Goal: Information Seeking & Learning: Learn about a topic

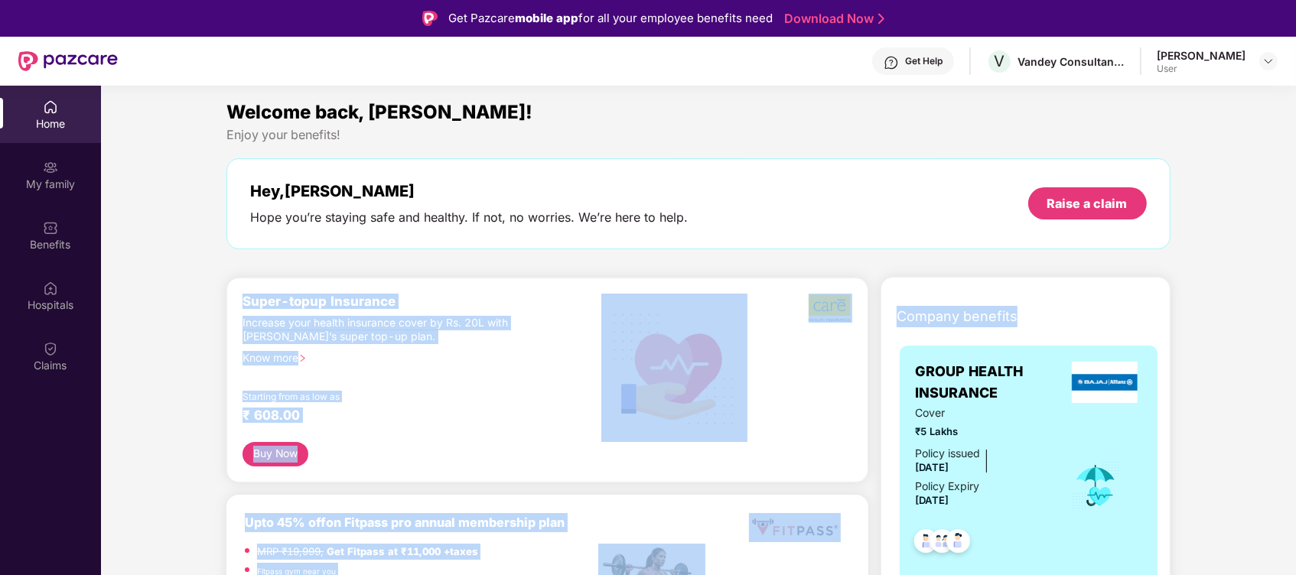
drag, startPoint x: 1294, startPoint y: 147, endPoint x: 1301, endPoint y: 321, distance: 174.6
click at [1295, 321] on html "Get Pazcare mobile app for all your employee benefits need Download Now Get Hel…" at bounding box center [648, 287] width 1296 height 575
drag, startPoint x: 1301, startPoint y: 321, endPoint x: 1229, endPoint y: 242, distance: 107.3
click at [1168, 226] on div "Hey, [PERSON_NAME] Hope you’re staying safe and healthy. If not, no worries. We…" at bounding box center [697, 203] width 943 height 91
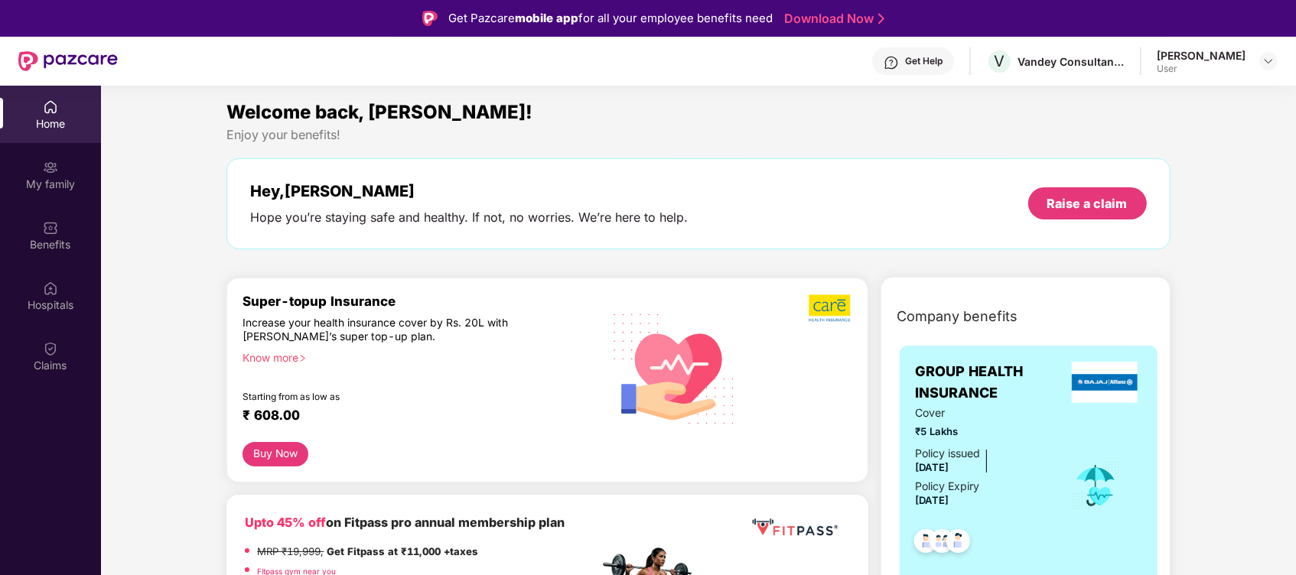
click at [822, 331] on div at bounding box center [802, 368] width 102 height 148
click at [280, 453] on button "Buy Now" at bounding box center [276, 454] width 66 height 24
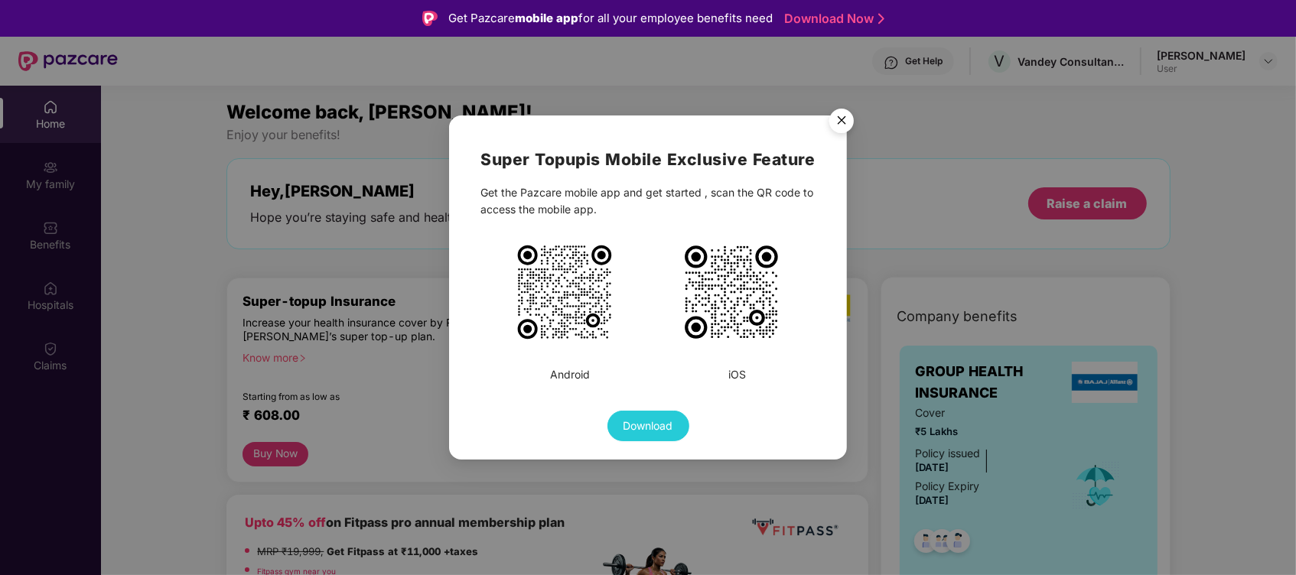
click at [839, 132] on img "Close" at bounding box center [841, 123] width 43 height 43
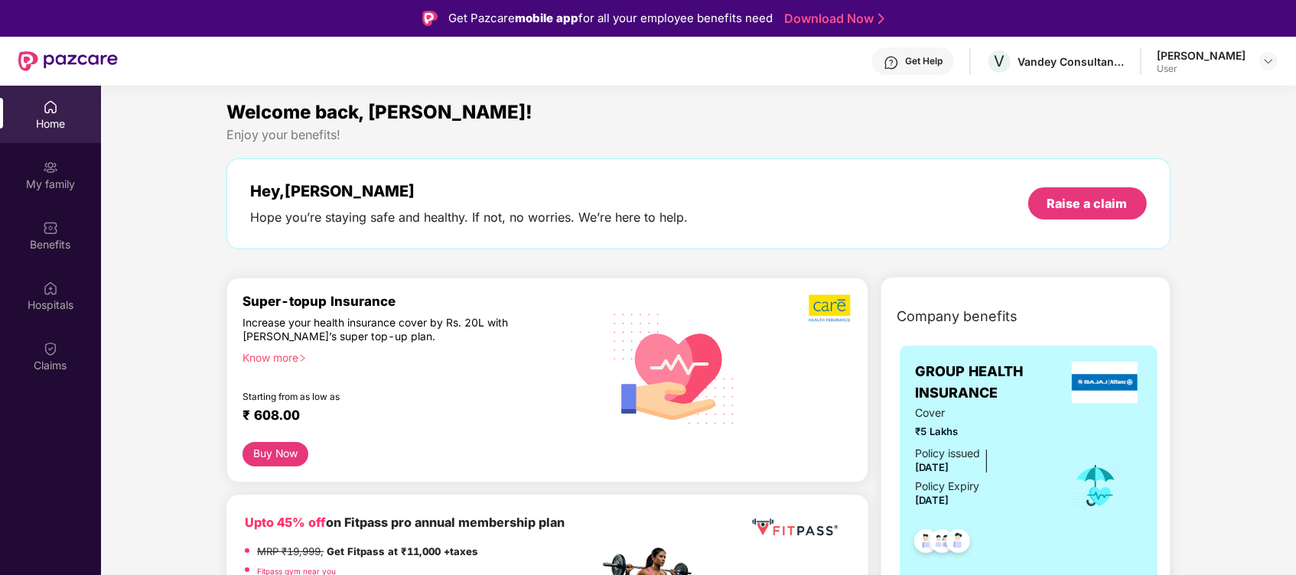
click at [288, 354] on div "Know more" at bounding box center [416, 356] width 347 height 11
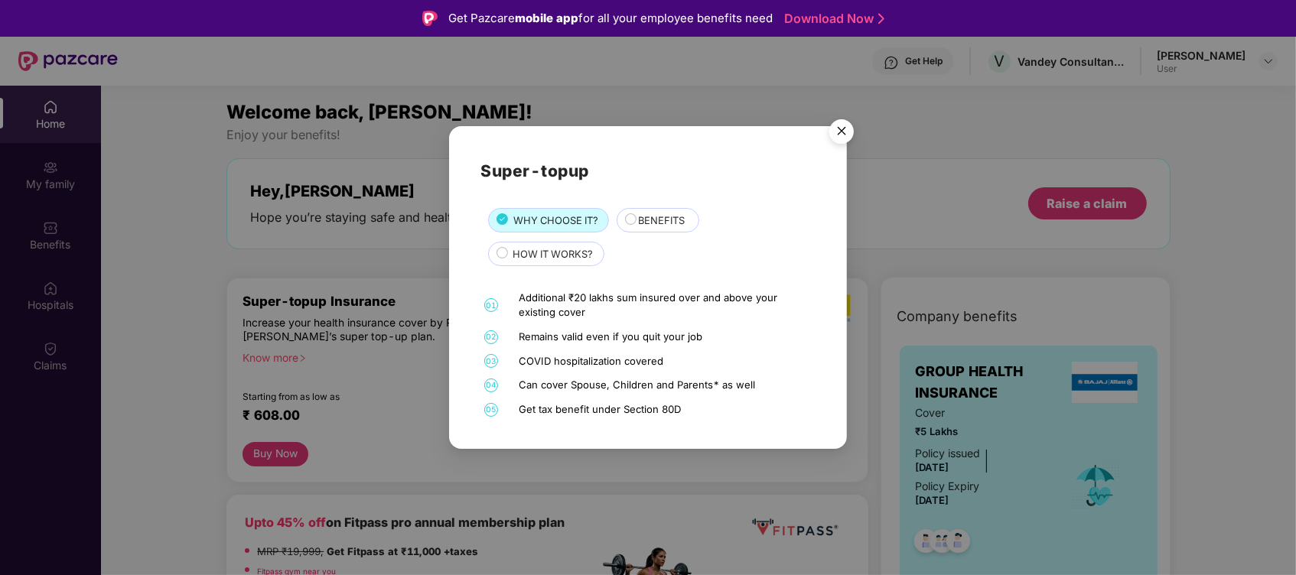
click at [655, 220] on span "BENEFITS" at bounding box center [662, 220] width 47 height 15
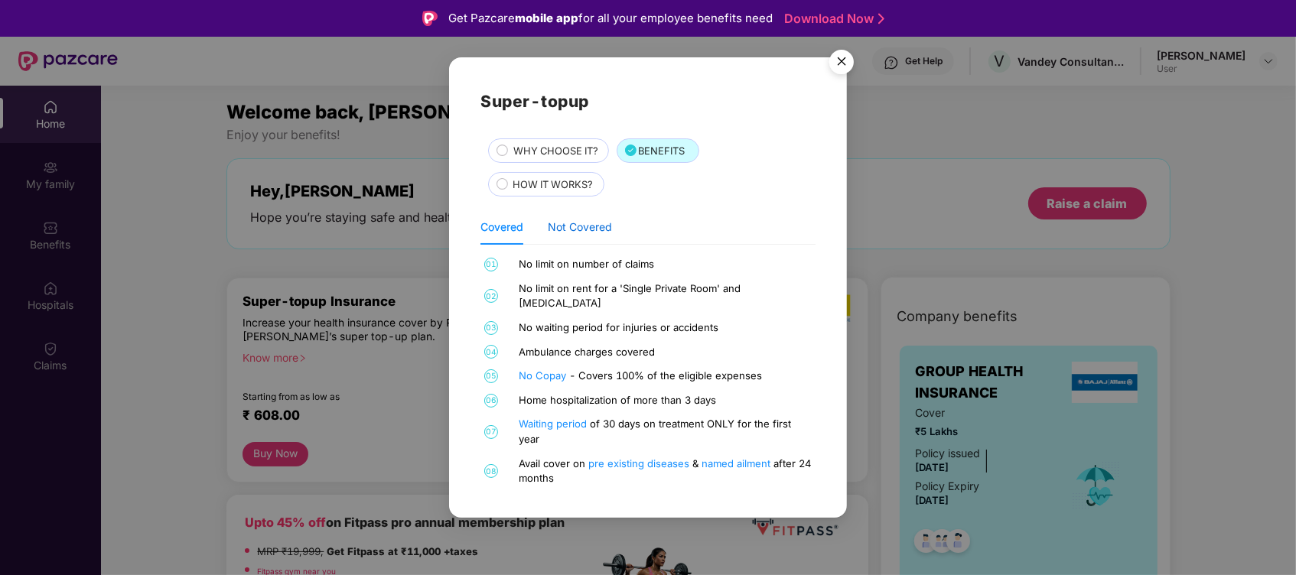
click at [600, 231] on div "Not Covered" at bounding box center [580, 227] width 64 height 17
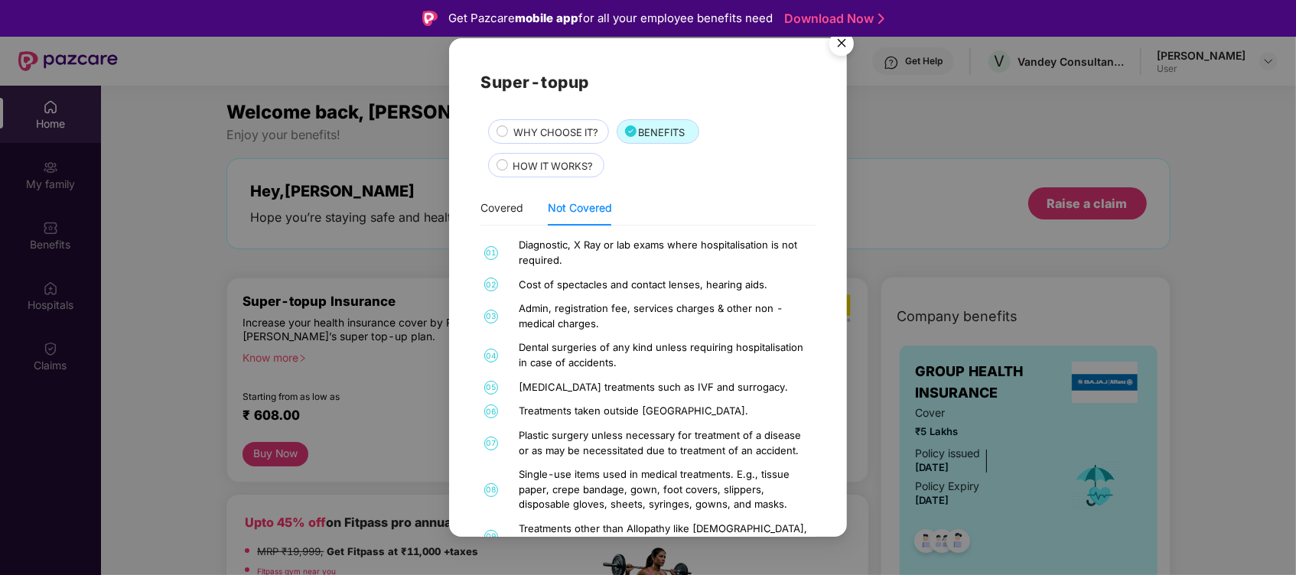
click at [493, 189] on div "Super-topup WHY CHOOSE IT? BENEFITS HOW IT WORKS? Covered Not Covered 01 No lim…" at bounding box center [648, 307] width 334 height 474
click at [488, 208] on div "Covered" at bounding box center [502, 208] width 43 height 17
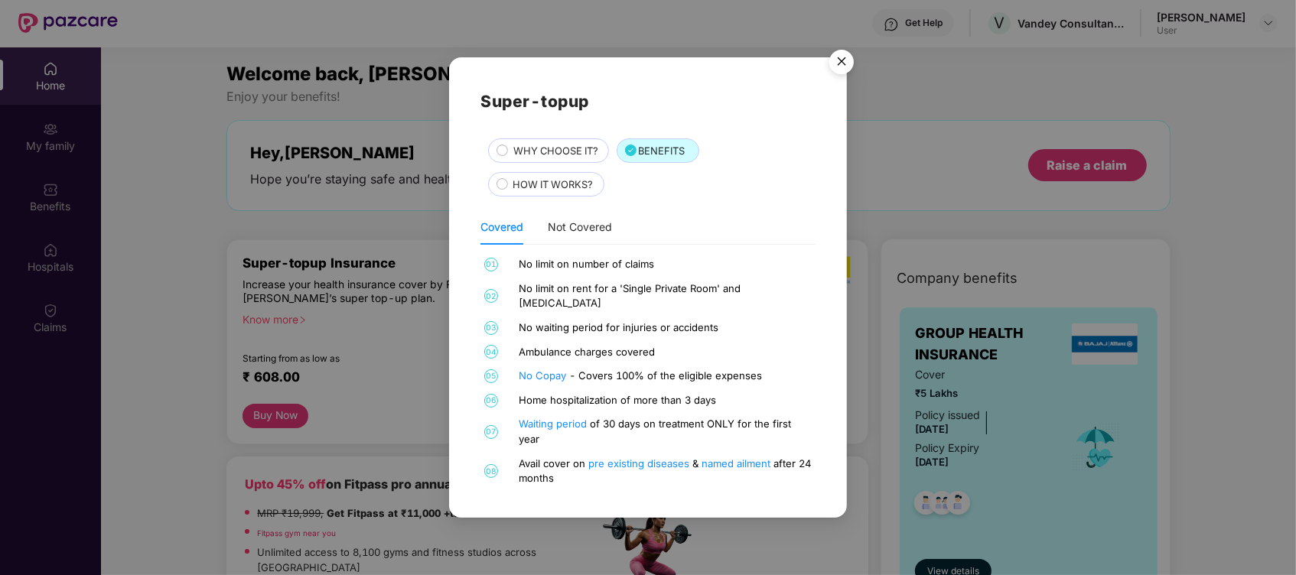
scroll to position [41, 0]
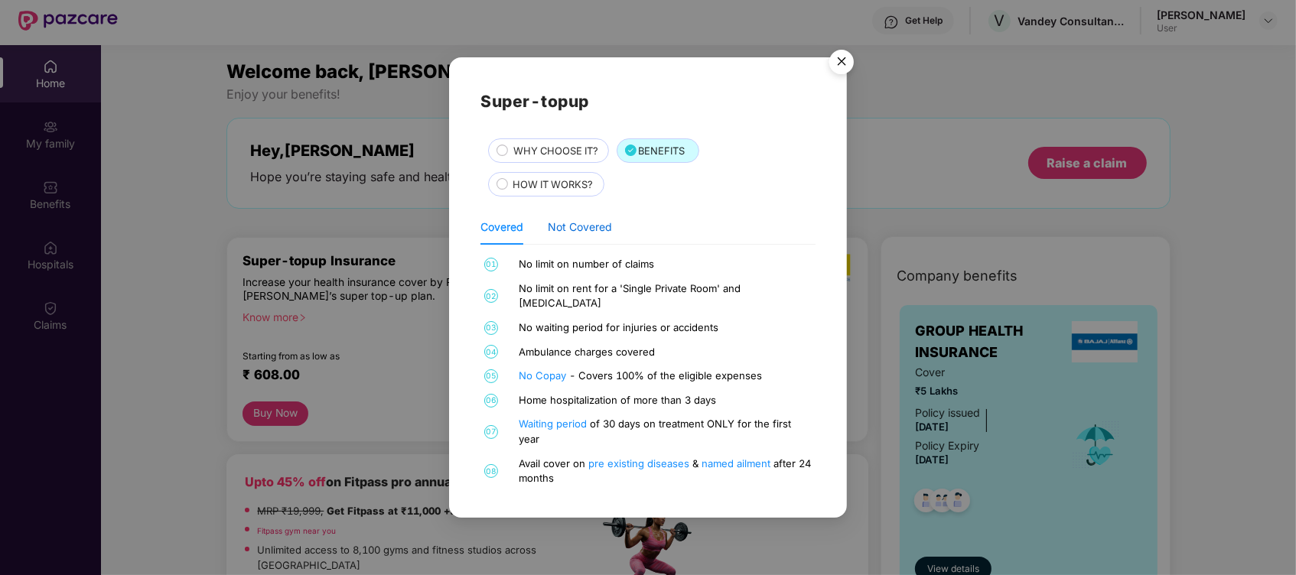
click at [595, 233] on div "Not Covered" at bounding box center [580, 227] width 64 height 17
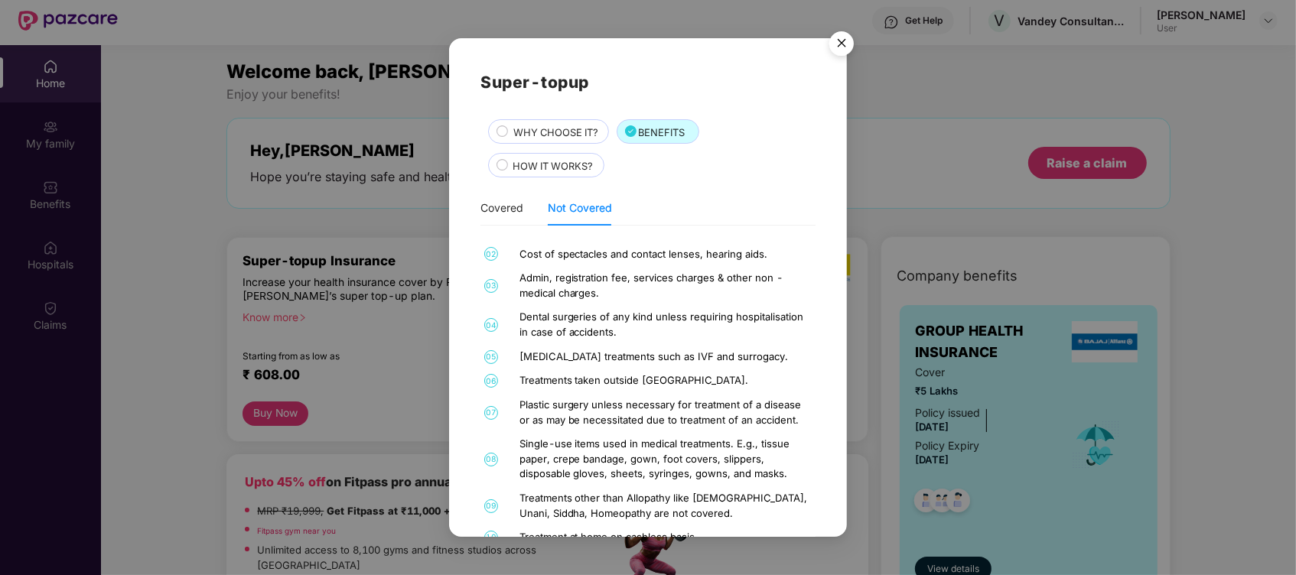
scroll to position [31, 0]
click at [796, 520] on div "01 Diagnostic, X Ray or lab exams where hospitalisation is not required. 02 Cos…" at bounding box center [648, 391] width 334 height 306
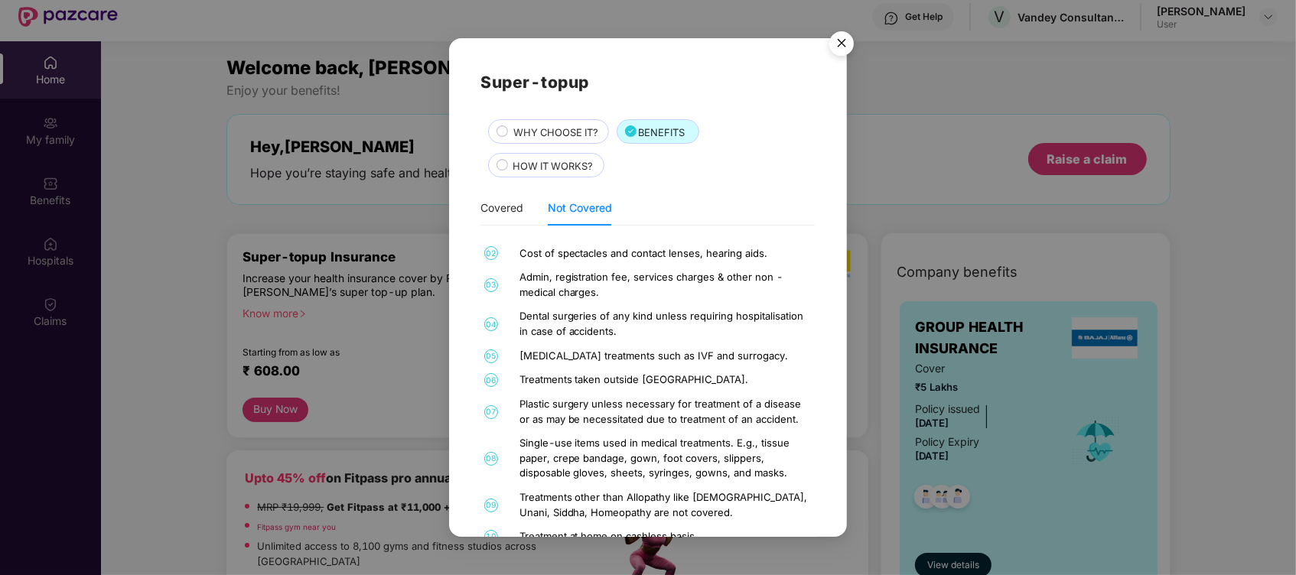
scroll to position [4, 0]
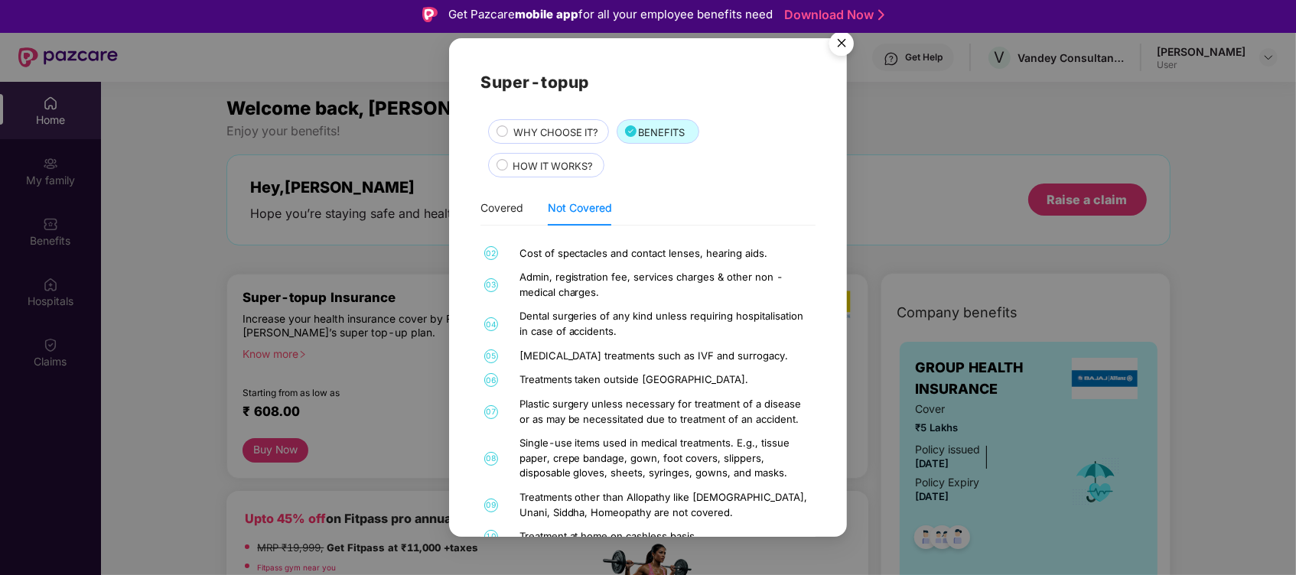
click at [561, 159] on span "HOW IT WORKS?" at bounding box center [553, 165] width 80 height 15
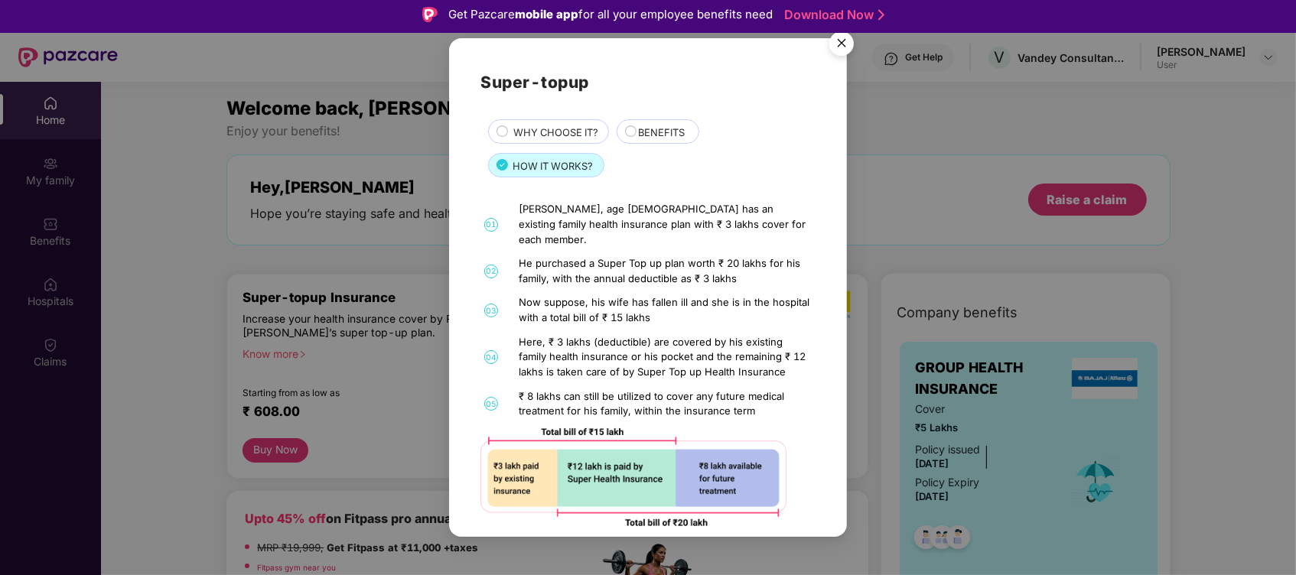
scroll to position [44, 0]
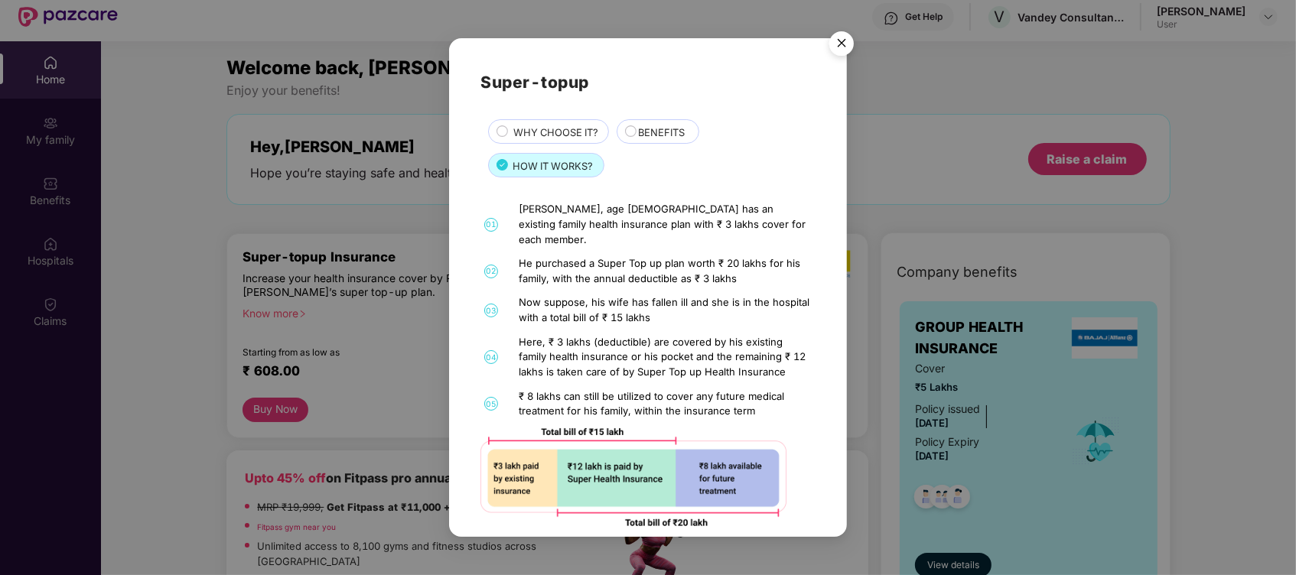
click at [459, 331] on div "Super-topup WHY CHOOSE IT? BENEFITS HOW IT WORKS? 01 [PERSON_NAME], age [DEMOGR…" at bounding box center [648, 287] width 398 height 499
click at [550, 123] on div "WHY CHOOSE IT?" at bounding box center [548, 131] width 121 height 24
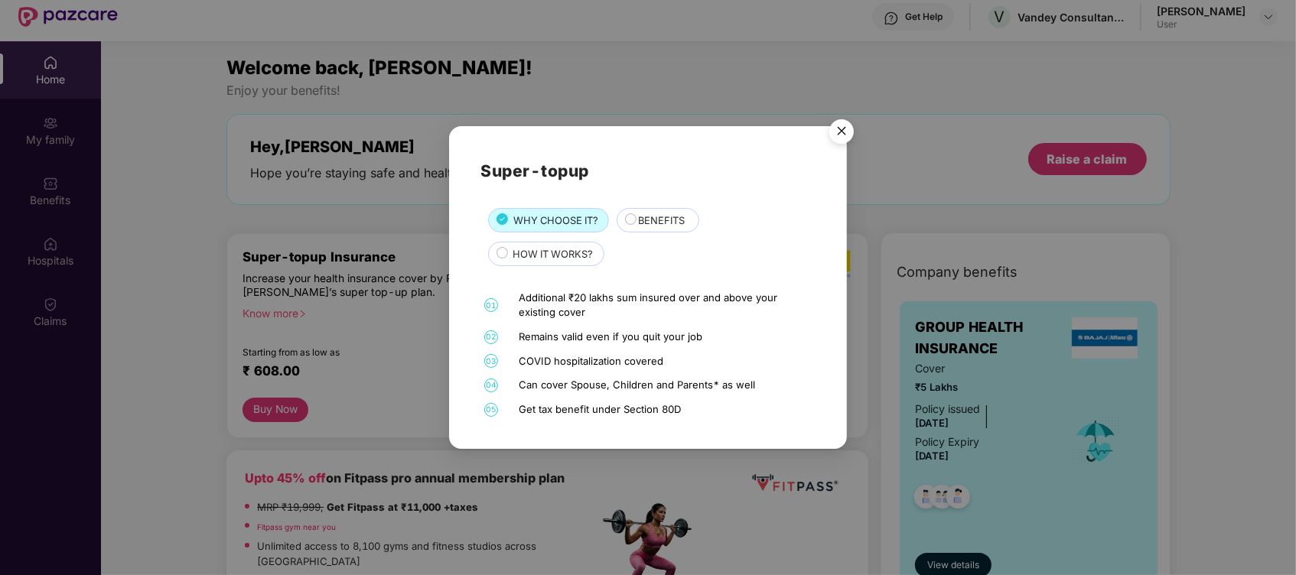
click at [845, 135] on img "Close" at bounding box center [841, 133] width 43 height 43
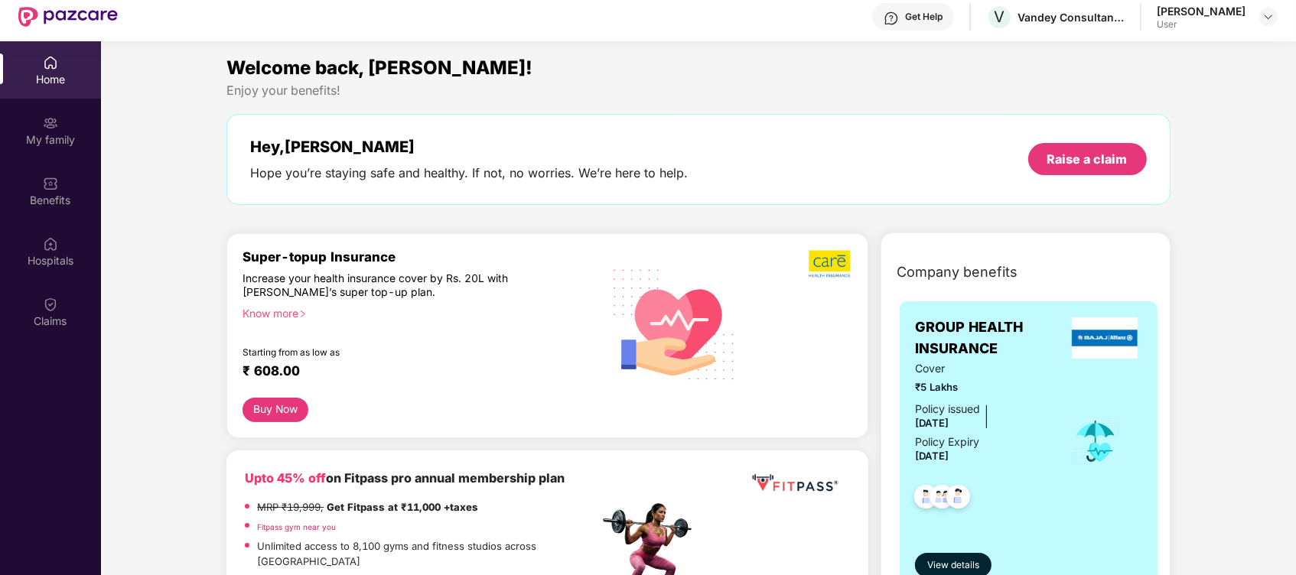
click at [263, 415] on button "Buy Now" at bounding box center [276, 410] width 66 height 24
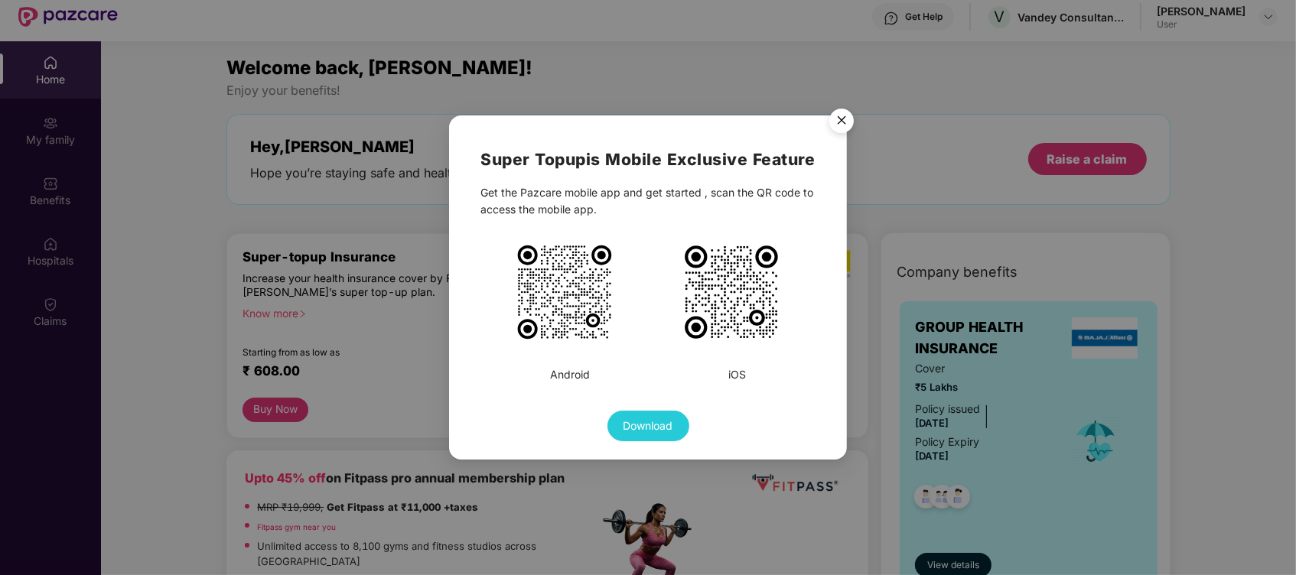
click at [573, 342] on img at bounding box center [564, 292] width 99 height 99
click at [650, 435] on span "Download" at bounding box center [649, 426] width 50 height 17
